Goal: Task Accomplishment & Management: Use online tool/utility

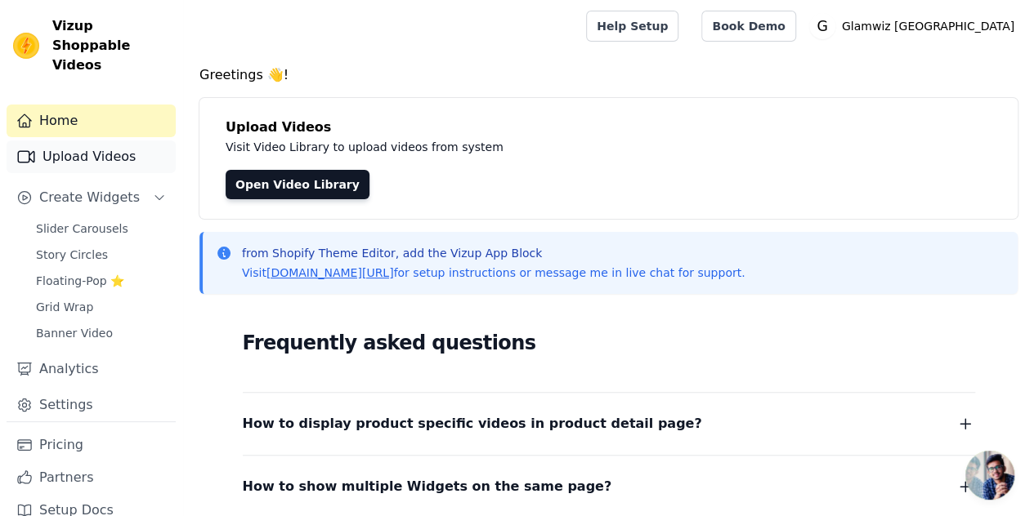
click at [85, 141] on link "Upload Videos" at bounding box center [91, 157] width 169 height 33
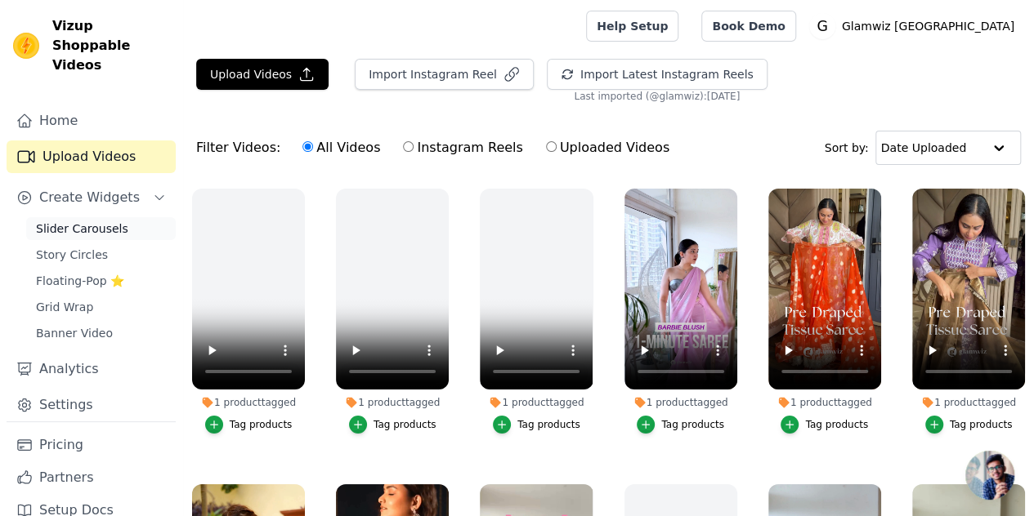
click at [96, 221] on span "Slider Carousels" at bounding box center [82, 229] width 92 height 16
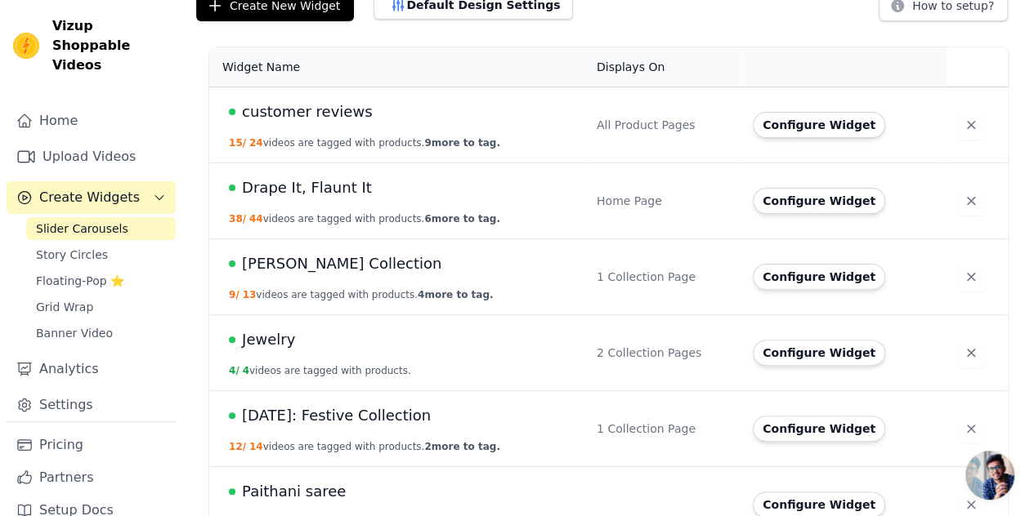
scroll to position [132, 0]
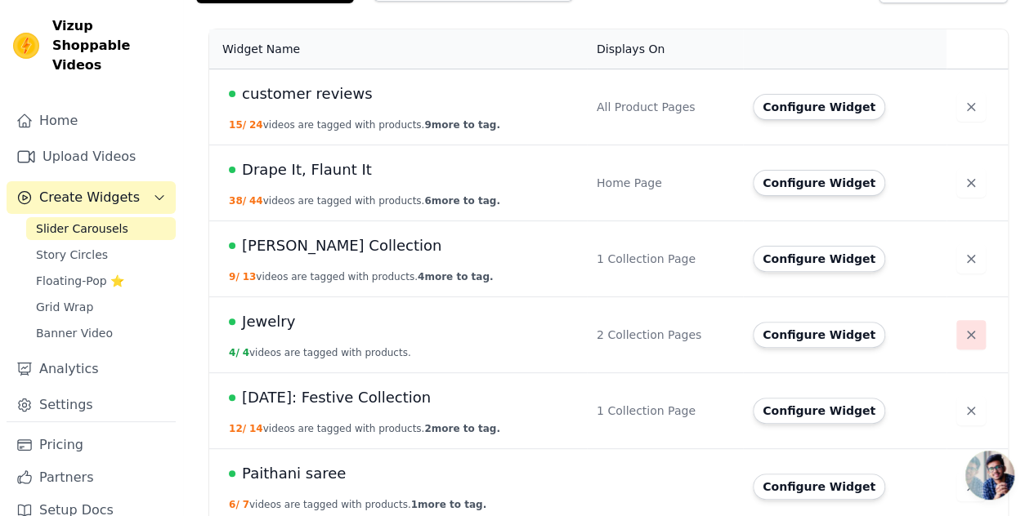
click at [973, 334] on button "button" at bounding box center [970, 334] width 29 height 29
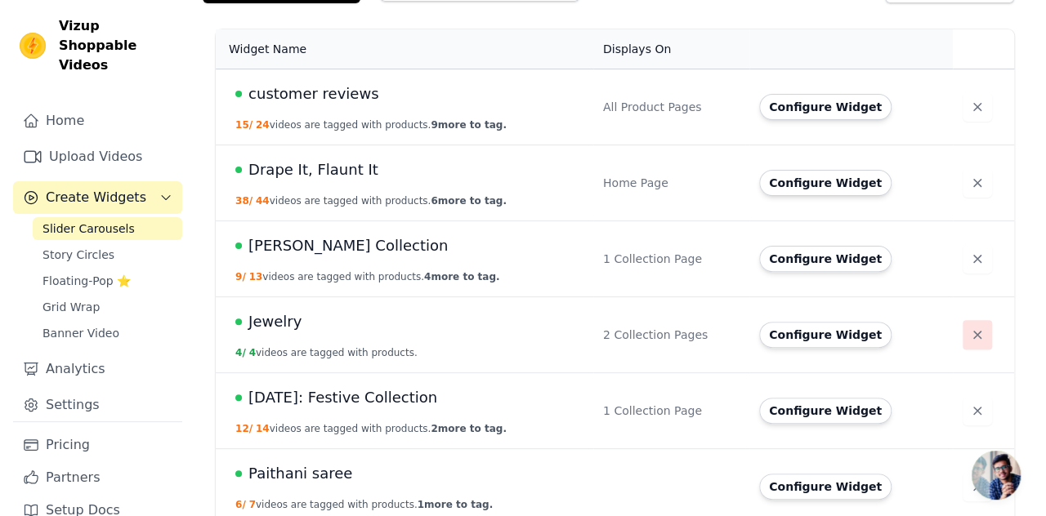
scroll to position [0, 0]
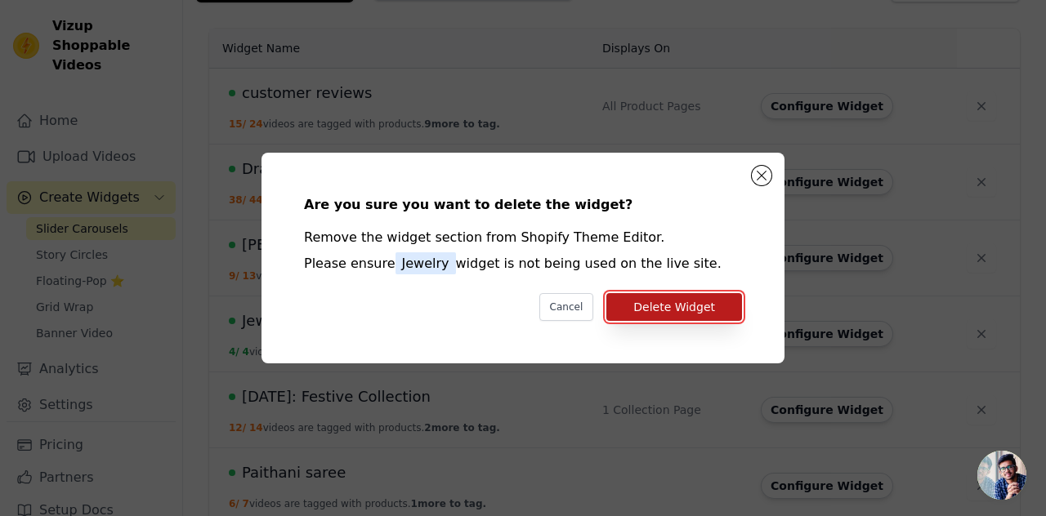
click at [709, 318] on button "Delete Widget" at bounding box center [674, 307] width 136 height 28
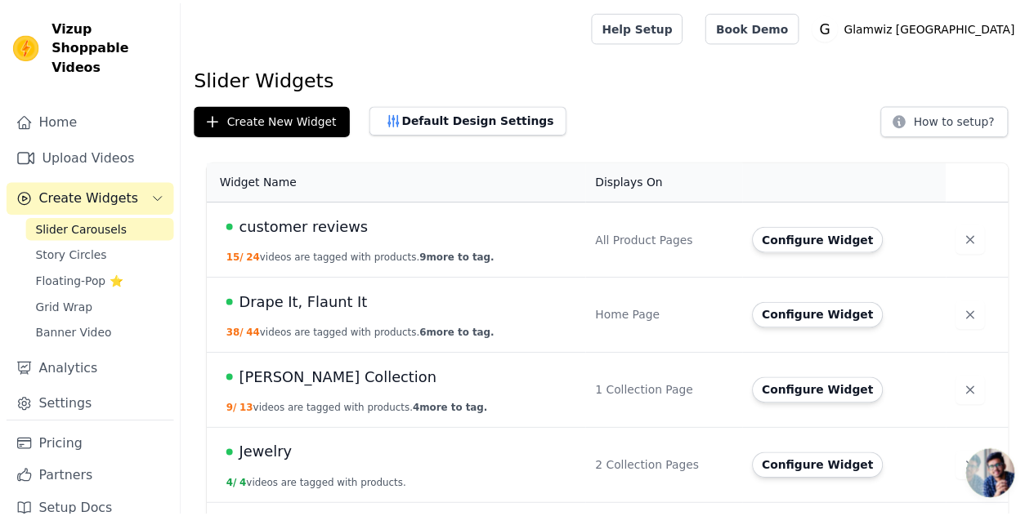
scroll to position [132, 0]
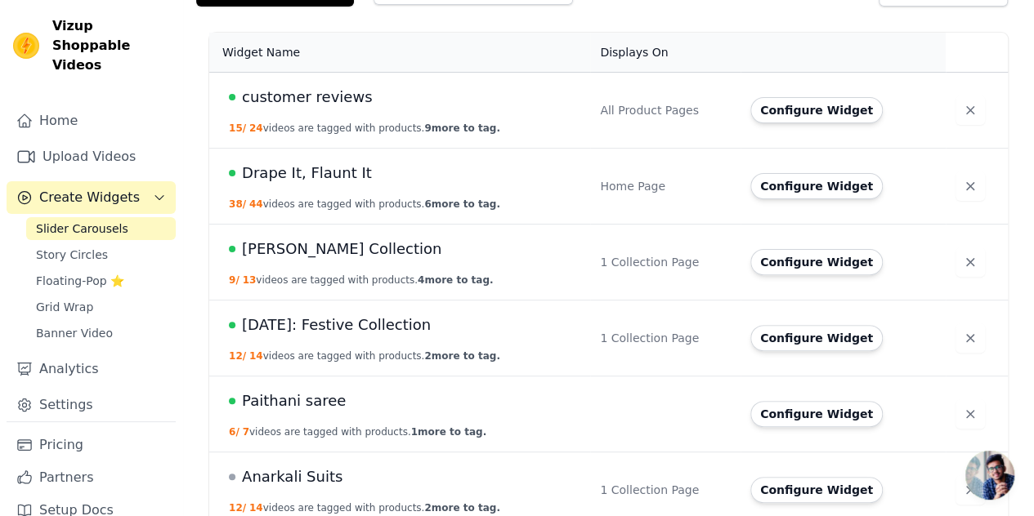
scroll to position [74, 0]
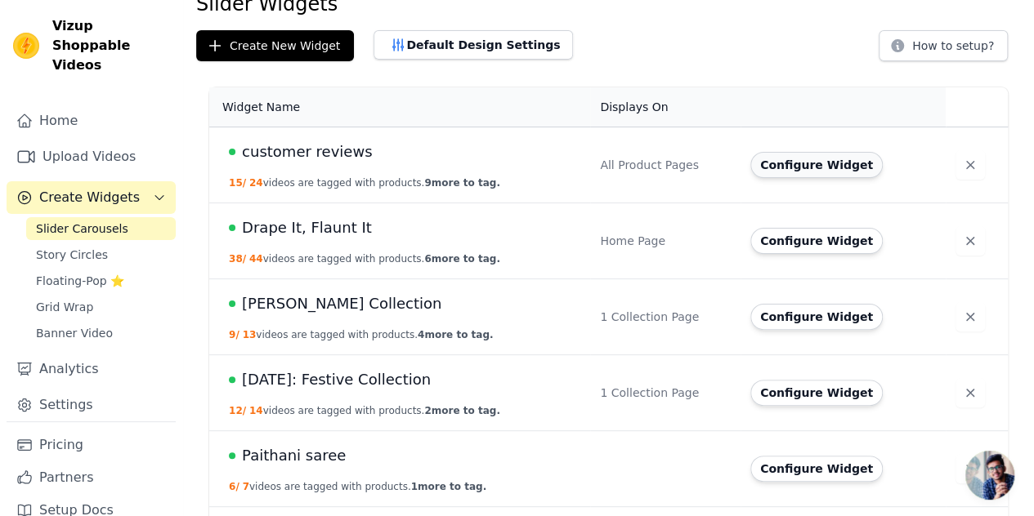
click at [771, 176] on button "Configure Widget" at bounding box center [816, 165] width 132 height 26
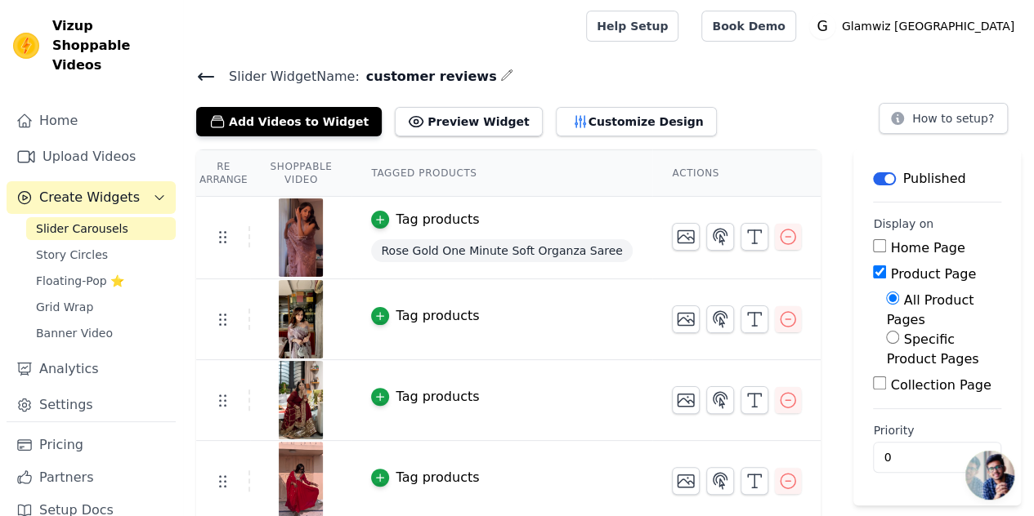
click at [874, 377] on input "Collection Page" at bounding box center [879, 383] width 13 height 13
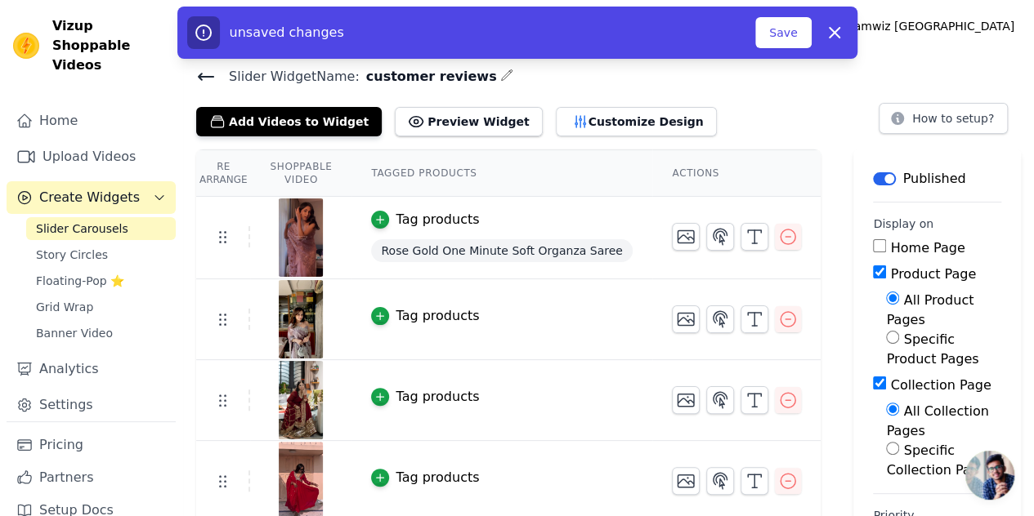
click at [873, 376] on div "Collection Page" at bounding box center [937, 386] width 128 height 20
click at [873, 377] on input "Collection Page" at bounding box center [879, 383] width 13 height 13
checkbox input "false"
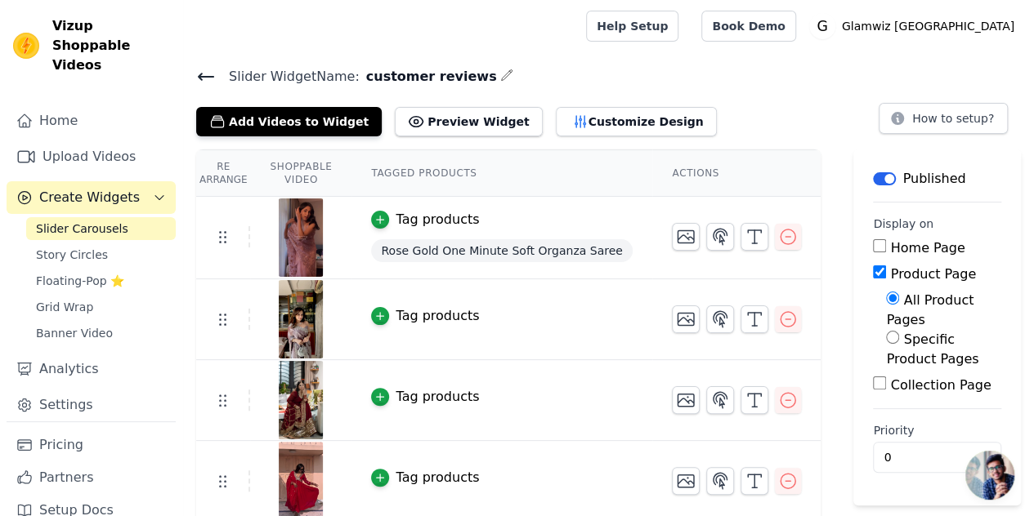
click at [208, 71] on icon at bounding box center [206, 77] width 20 height 20
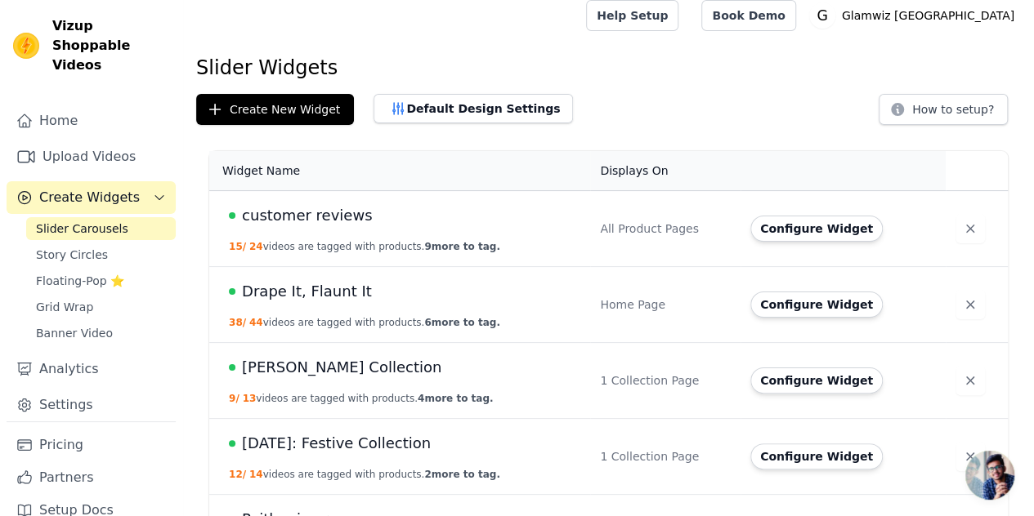
scroll to position [11, 0]
drag, startPoint x: 303, startPoint y: 212, endPoint x: 286, endPoint y: 218, distance: 18.1
click at [286, 218] on span "customer reviews" at bounding box center [307, 214] width 130 height 23
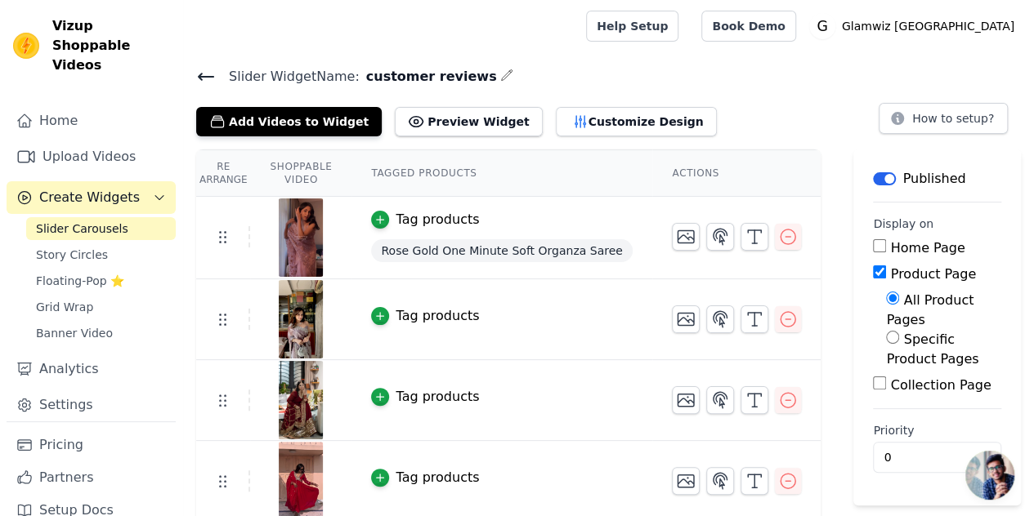
click at [203, 69] on icon at bounding box center [206, 77] width 20 height 20
